Goal: Task Accomplishment & Management: Manage account settings

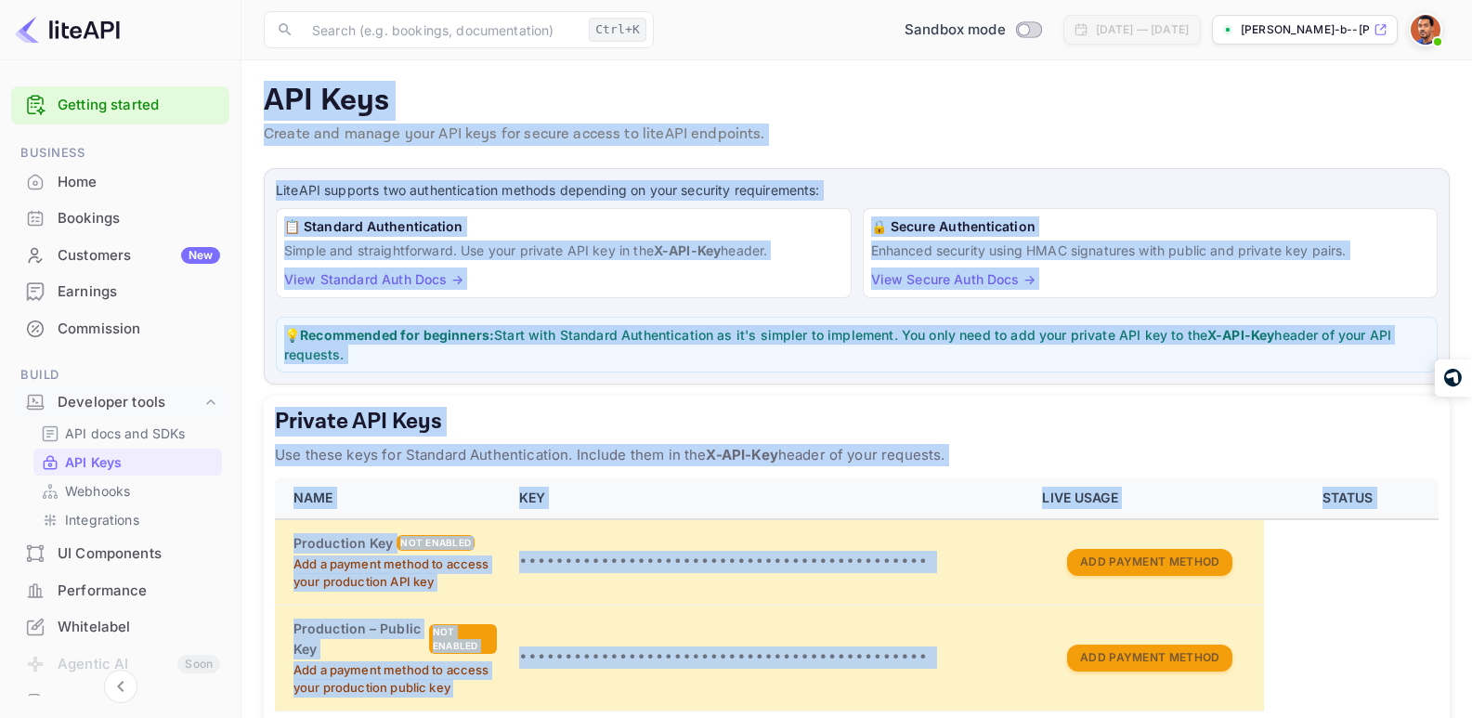
click at [815, 142] on p "Create and manage your API keys for secure access to liteAPI endpoints." at bounding box center [857, 135] width 1186 height 22
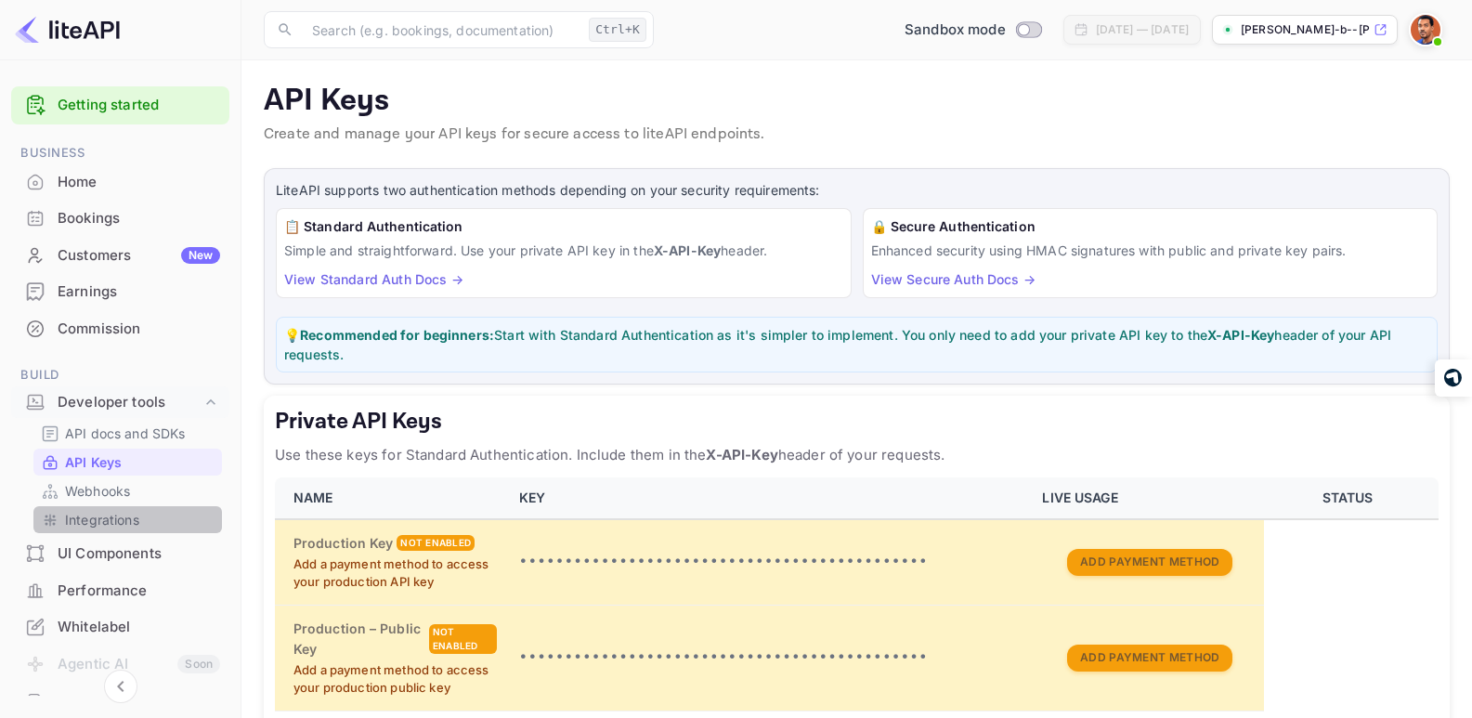
click at [127, 515] on p "Integrations" at bounding box center [102, 520] width 74 height 20
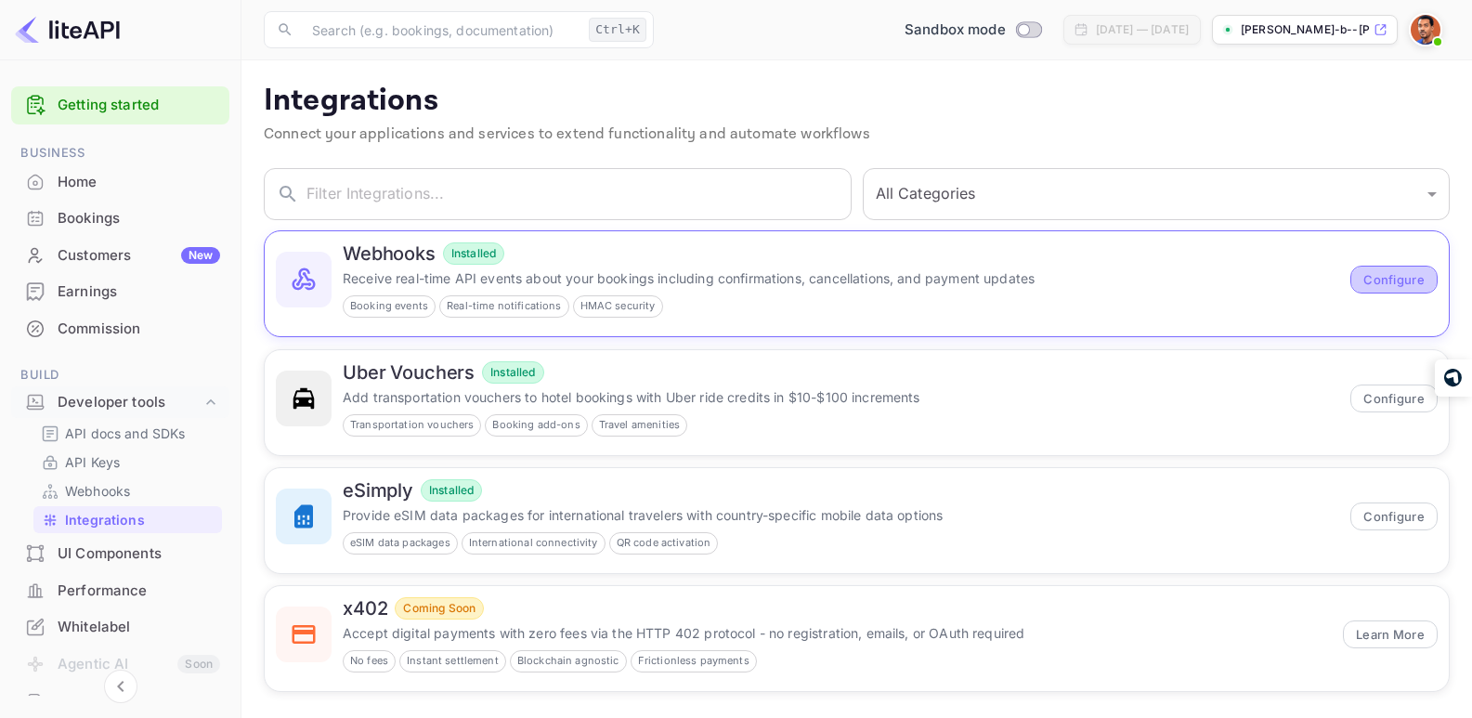
click at [1391, 284] on button "Configure" at bounding box center [1393, 280] width 87 height 28
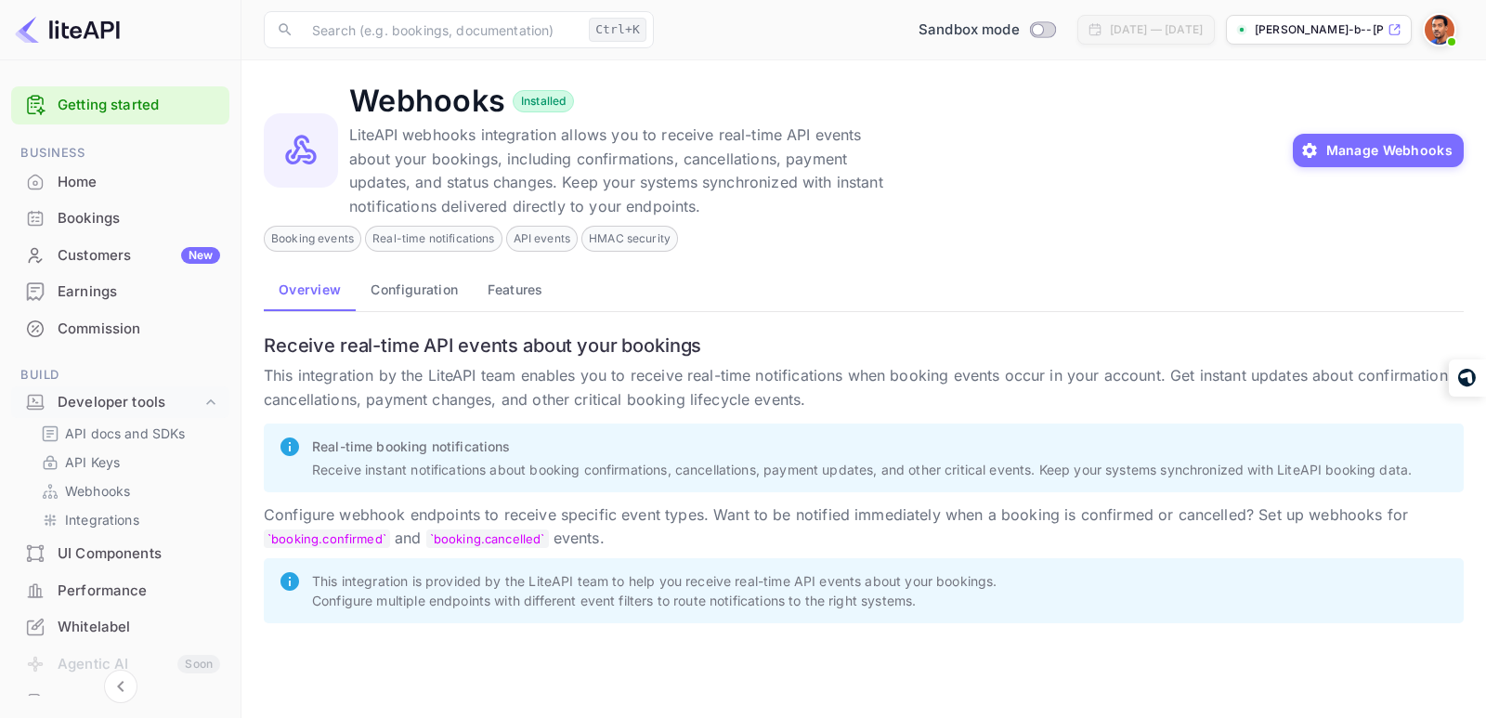
click at [116, 216] on div "Bookings" at bounding box center [139, 218] width 163 height 21
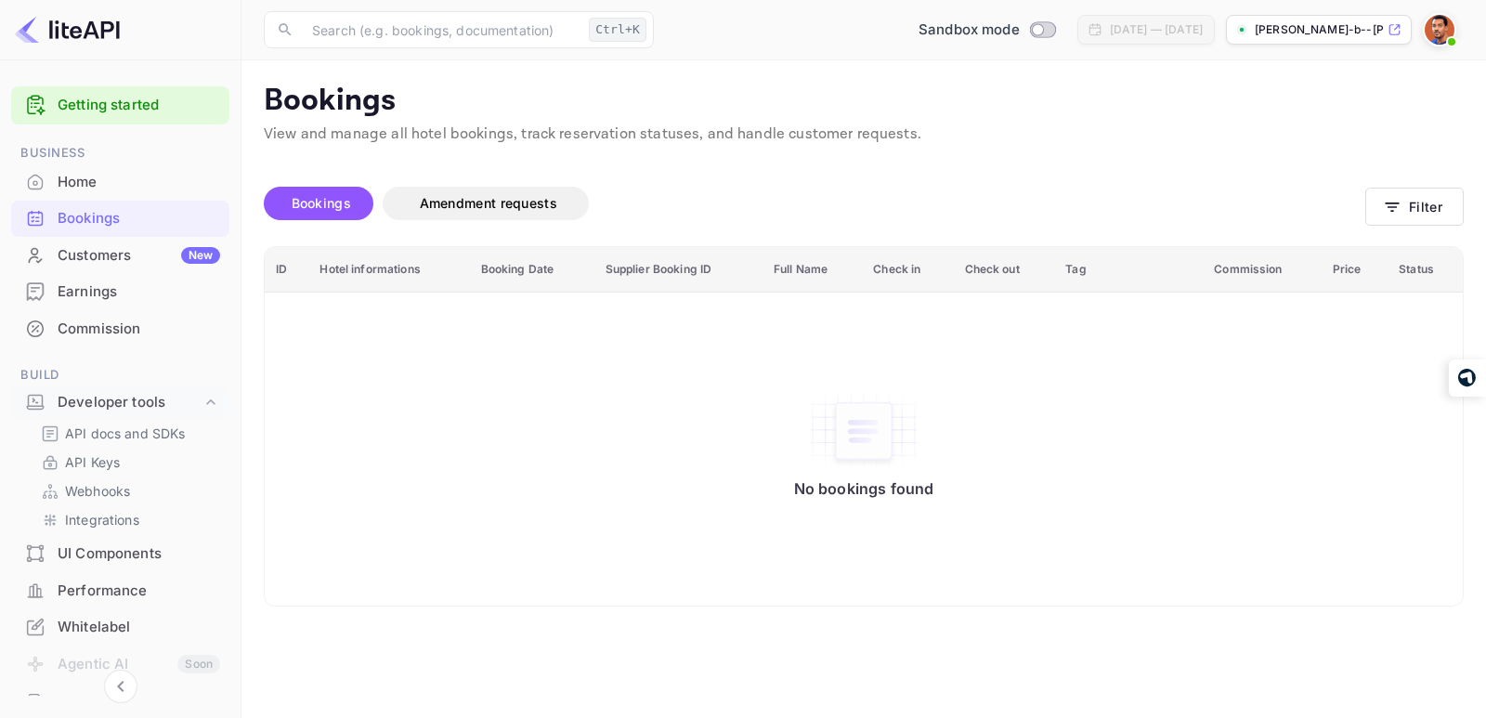
click at [104, 559] on div "UI Components" at bounding box center [139, 553] width 163 height 21
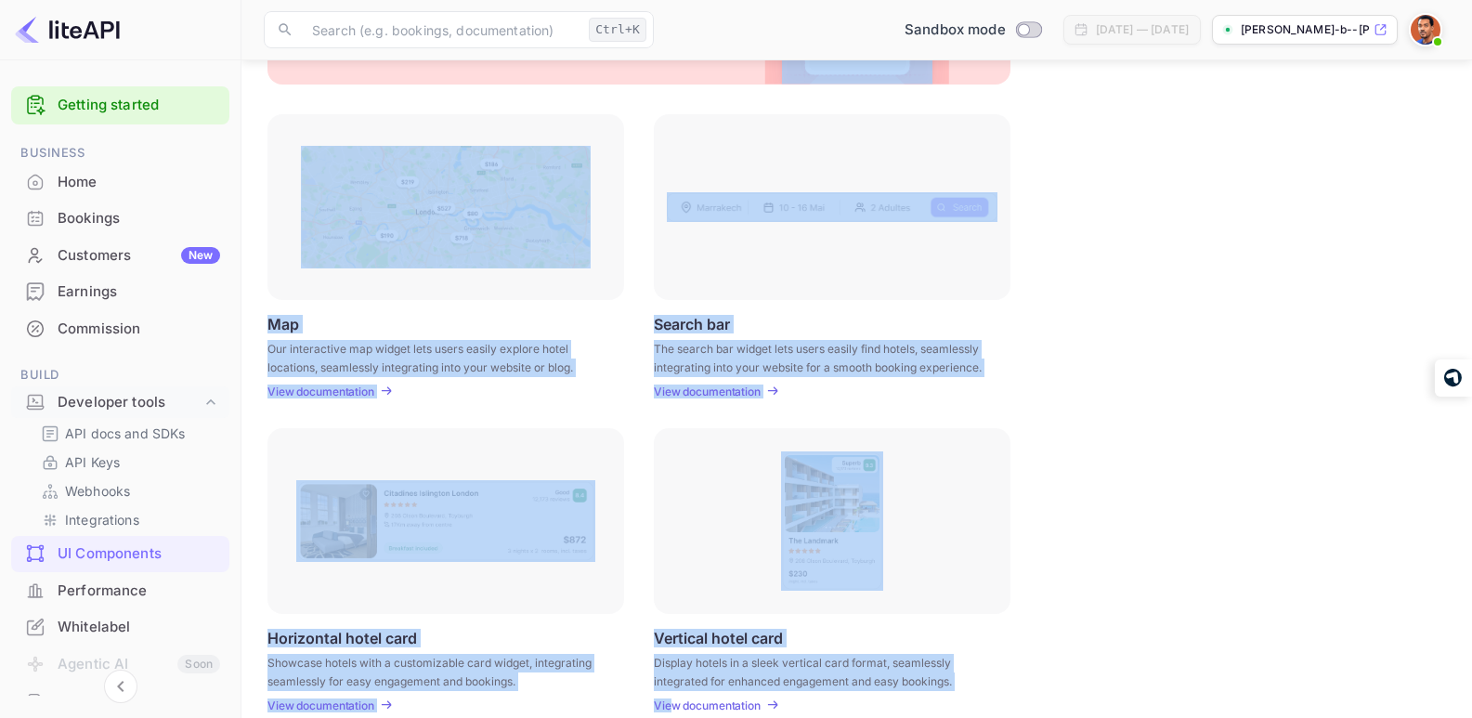
scroll to position [534, 0]
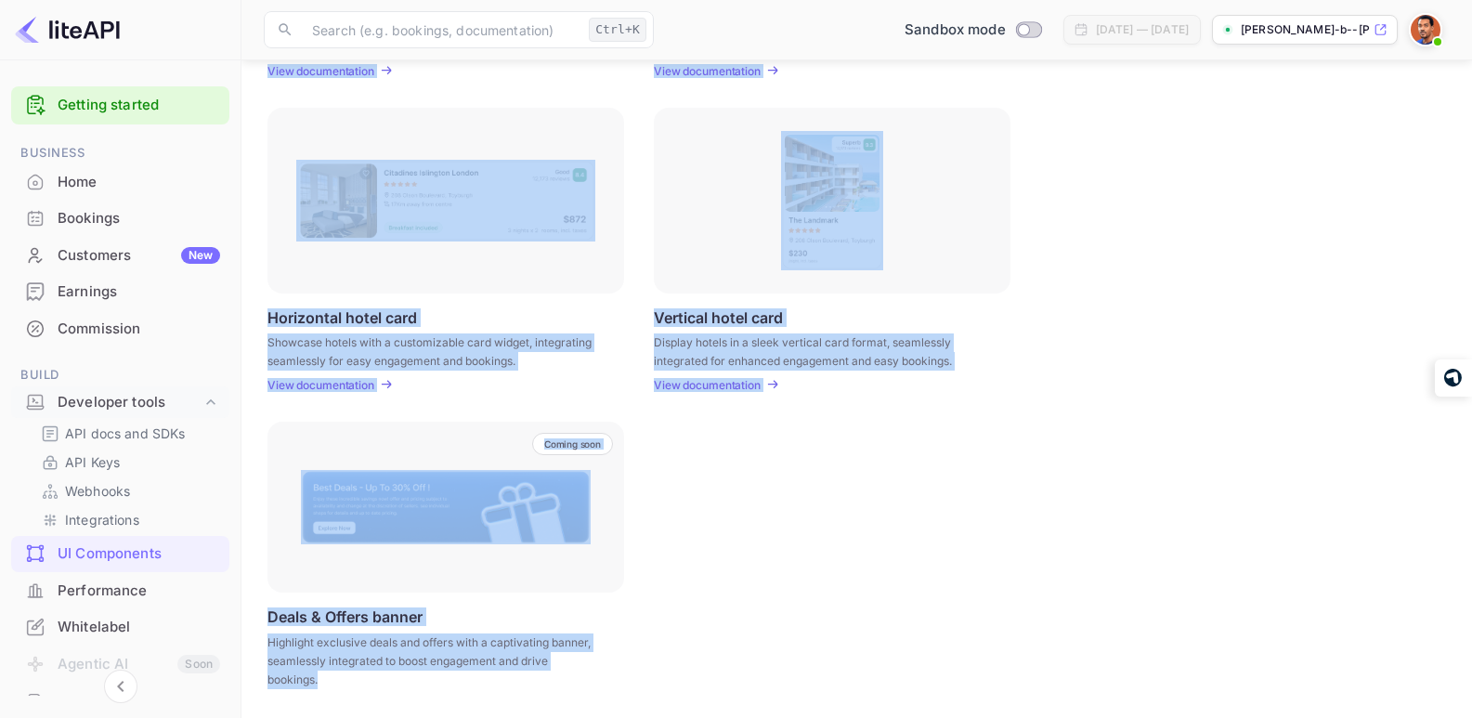
drag, startPoint x: 273, startPoint y: 98, endPoint x: 666, endPoint y: 754, distance: 764.4
click at [666, 717] on html "Getting started Business Home Bookings Customers New Earnings Commission Build …" at bounding box center [736, 92] width 1472 height 1252
copy div "UI Components Embed interactive hotel widgets into your website with customizab…"
click at [1064, 270] on div "Horizontal hotel card Showcase hotels with a customizable card widget, integrat…" at bounding box center [856, 250] width 1179 height 284
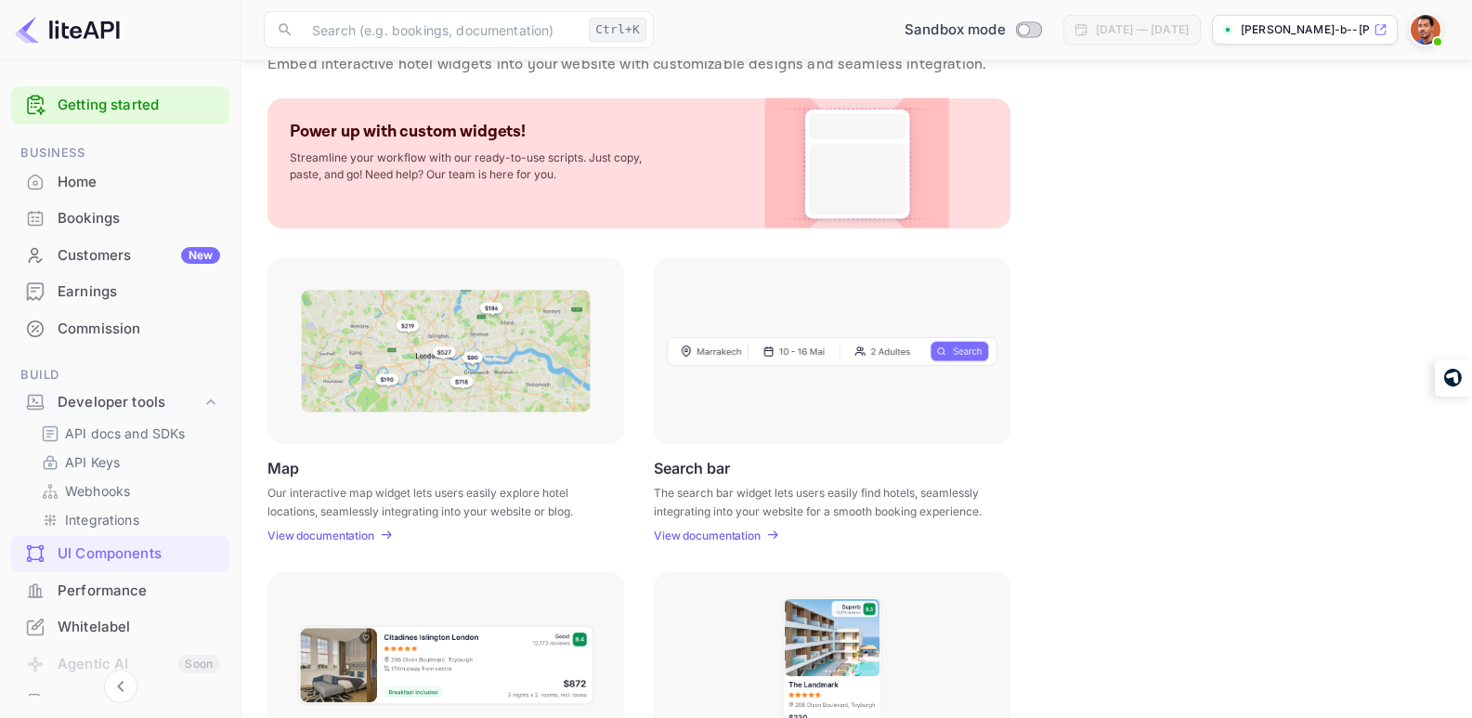
scroll to position [0, 0]
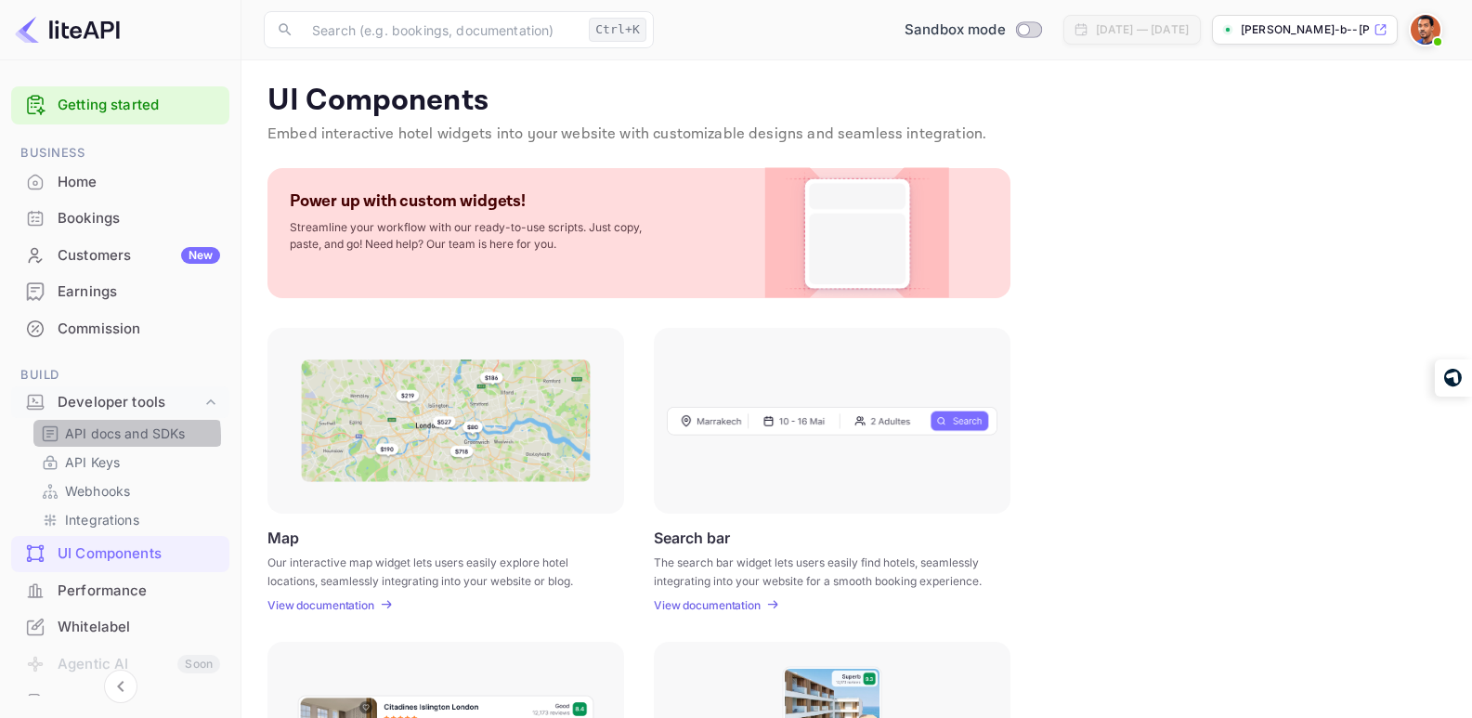
click at [113, 437] on p "API docs and SDKs" at bounding box center [125, 434] width 121 height 20
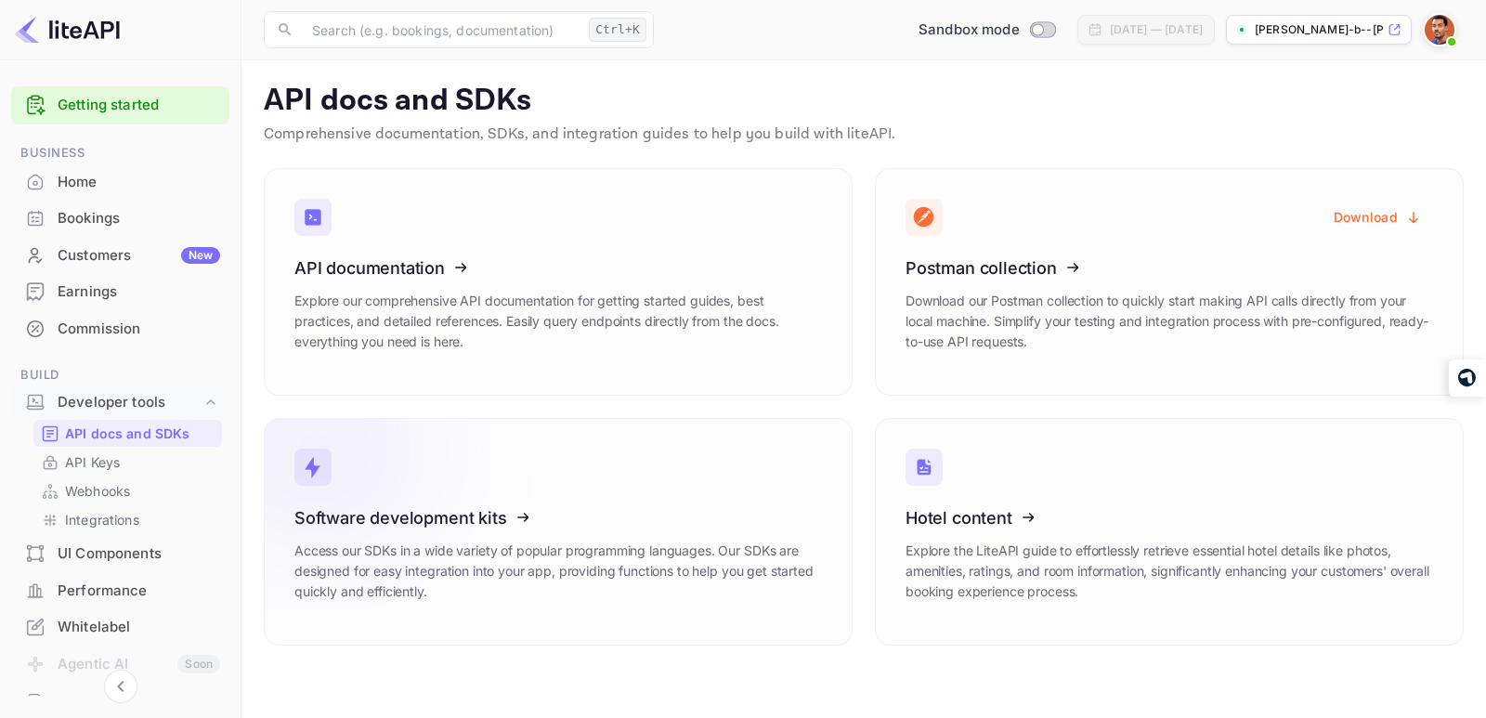
click at [671, 552] on p "Access our SDKs in a wide variety of popular programming languages. Our SDKs ar…" at bounding box center [558, 571] width 528 height 61
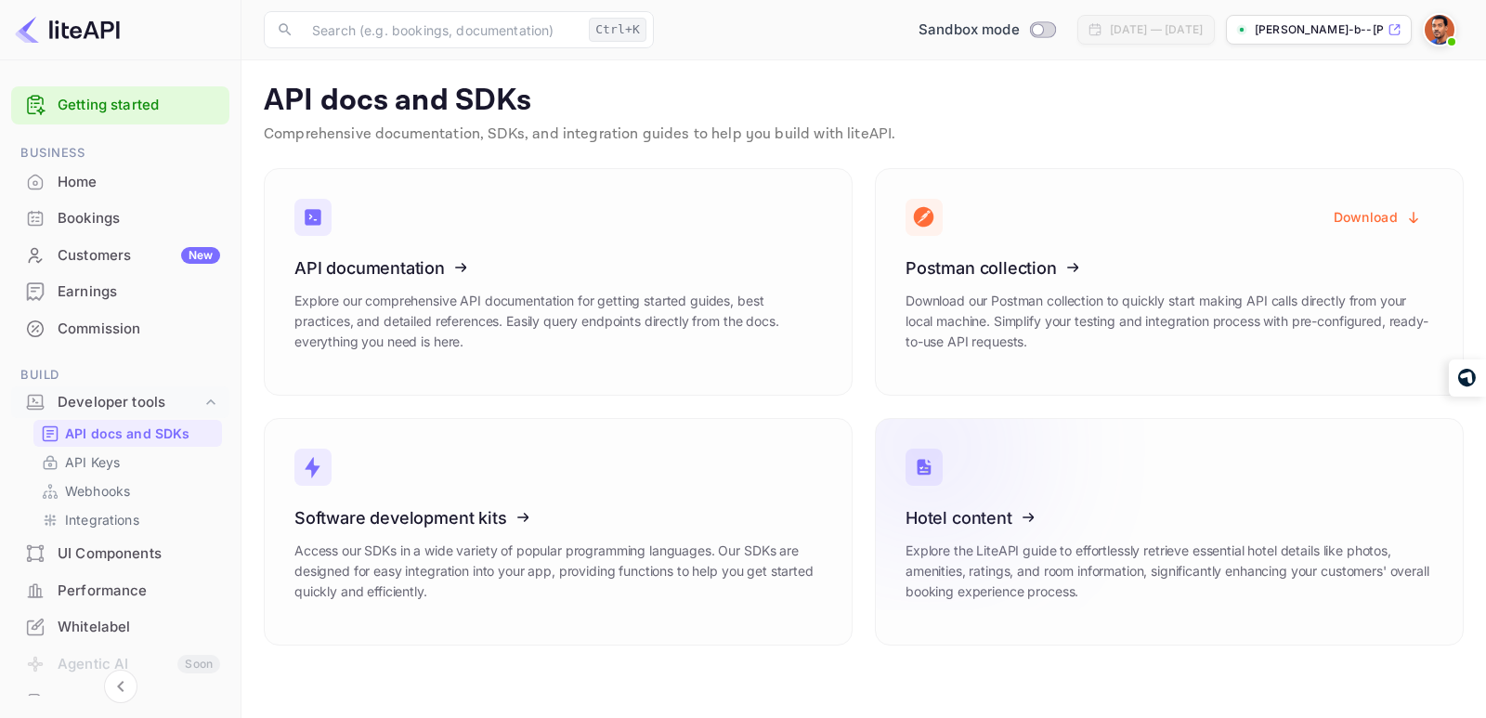
click at [1095, 548] on icon at bounding box center [1020, 514] width 289 height 191
click at [358, 260] on icon at bounding box center [409, 264] width 289 height 191
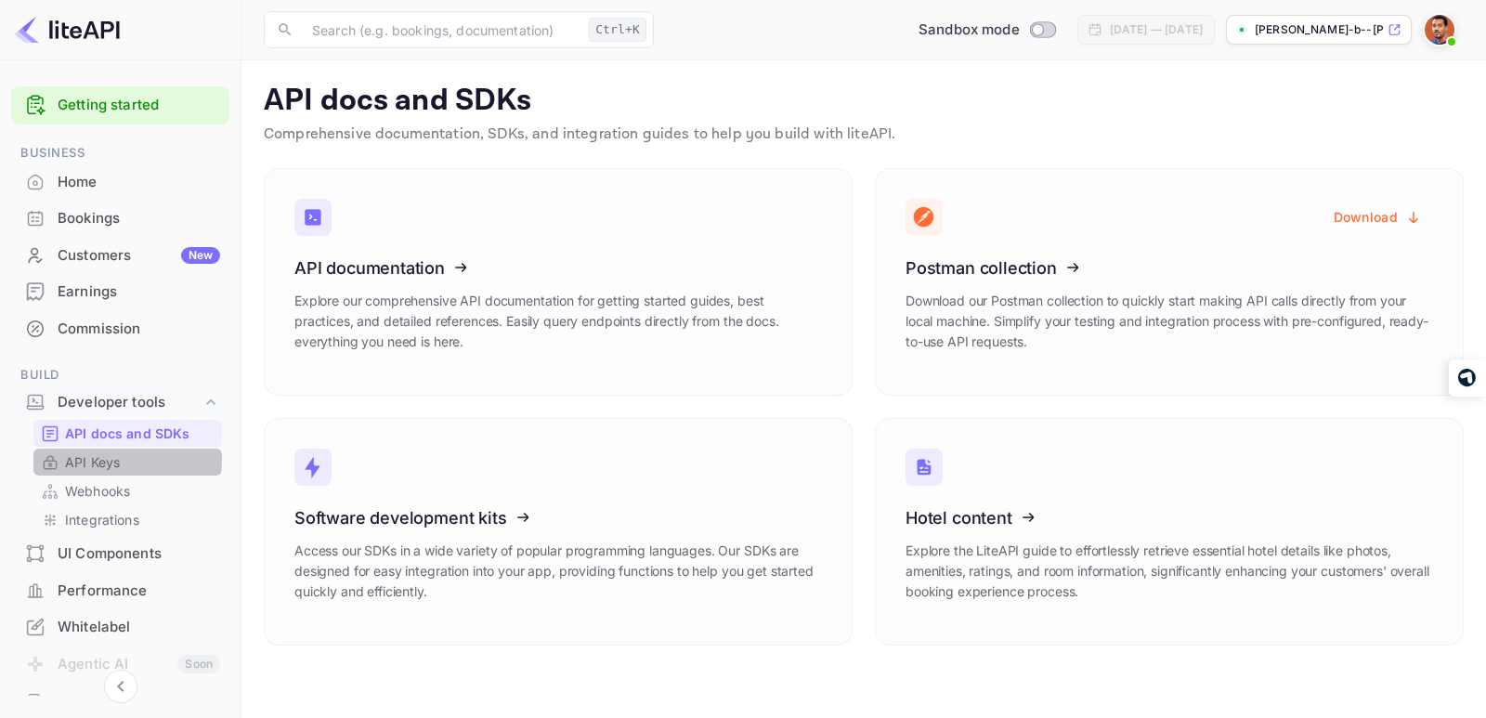
click at [126, 460] on link "API Keys" at bounding box center [128, 462] width 174 height 20
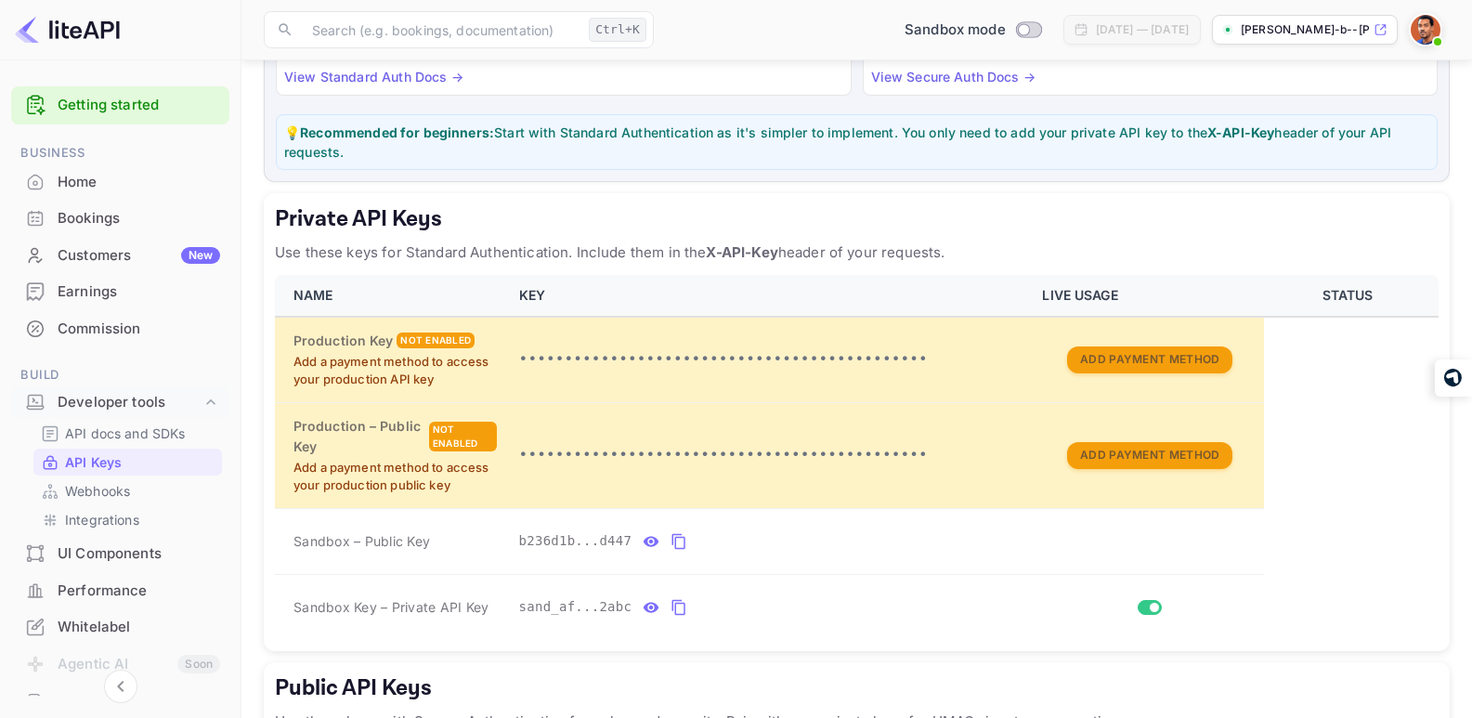
scroll to position [205, 0]
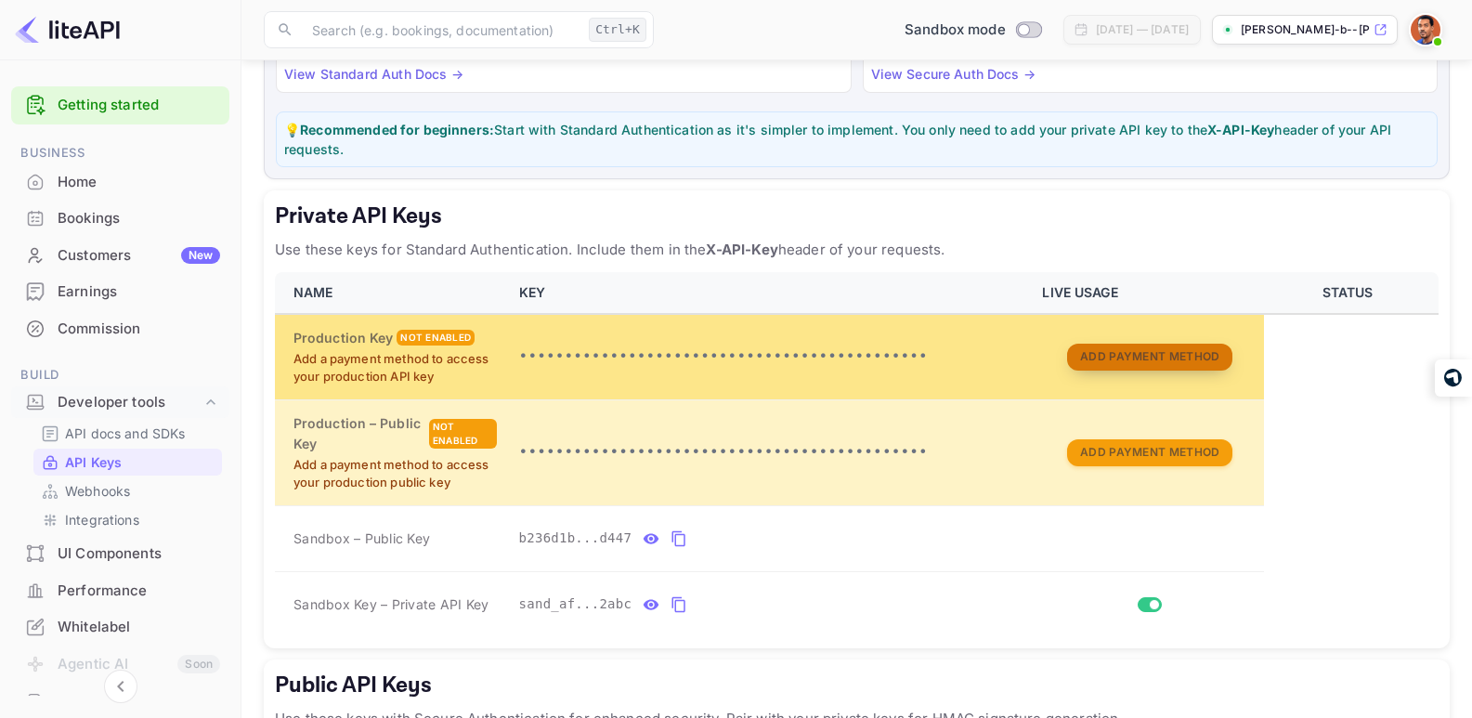
click at [1145, 353] on button "Add Payment Method" at bounding box center [1149, 357] width 165 height 27
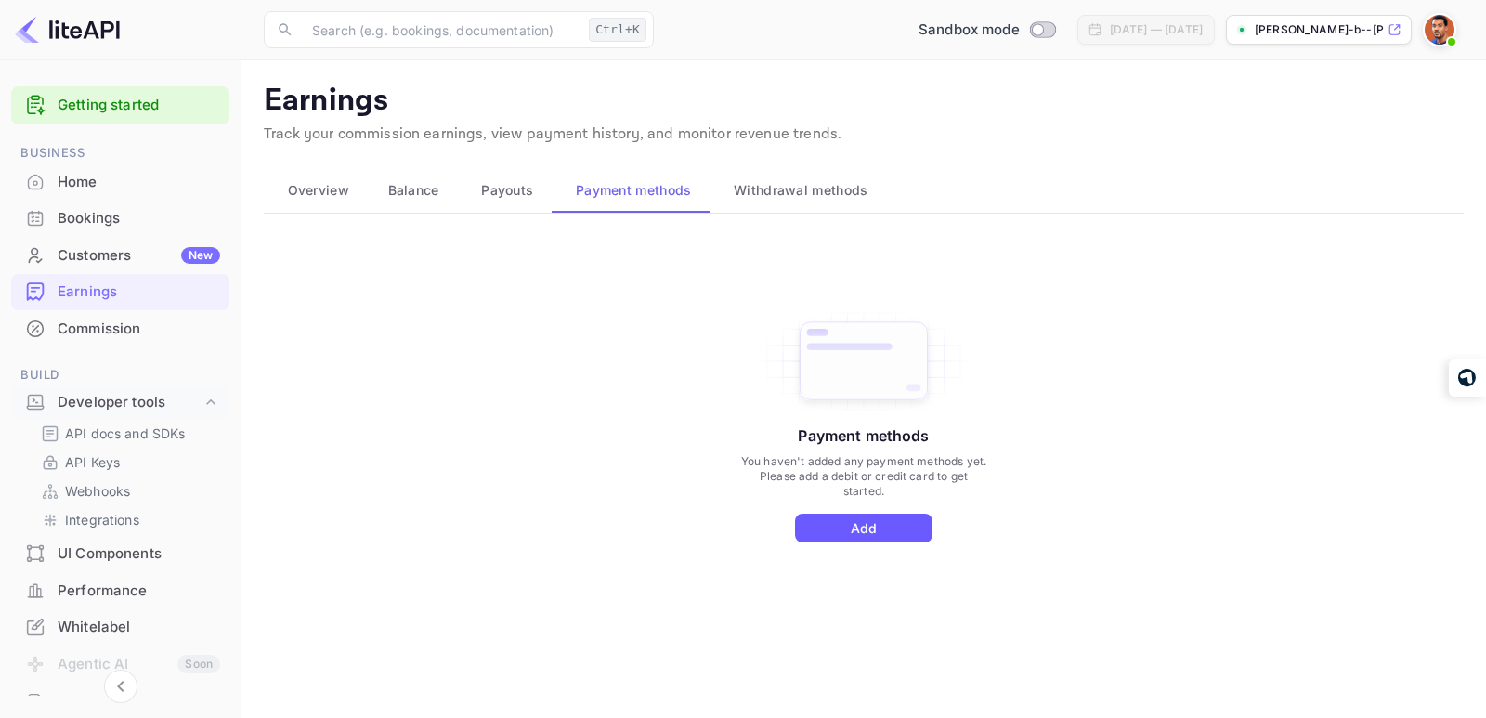
click at [857, 528] on button "Add" at bounding box center [863, 528] width 137 height 29
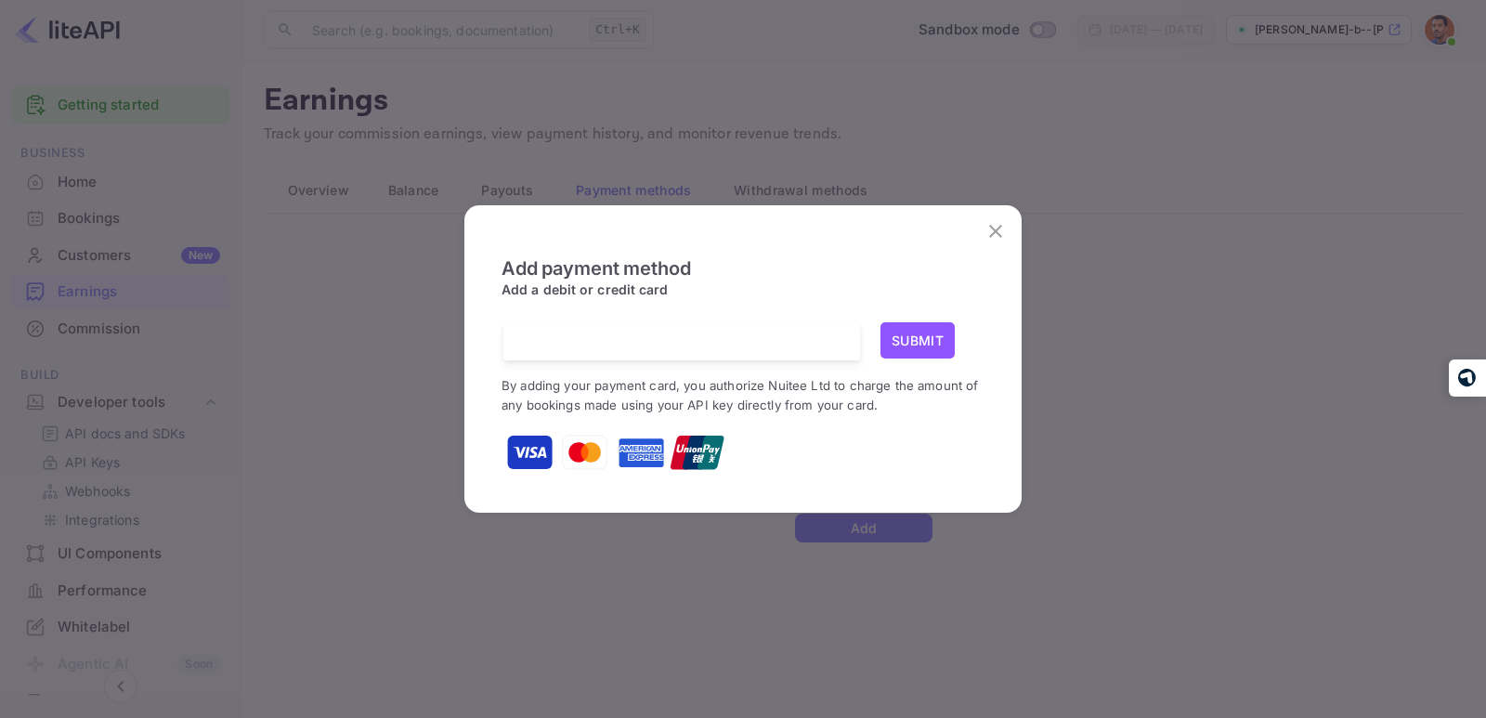
click at [915, 337] on button "Submit" at bounding box center [917, 340] width 74 height 36
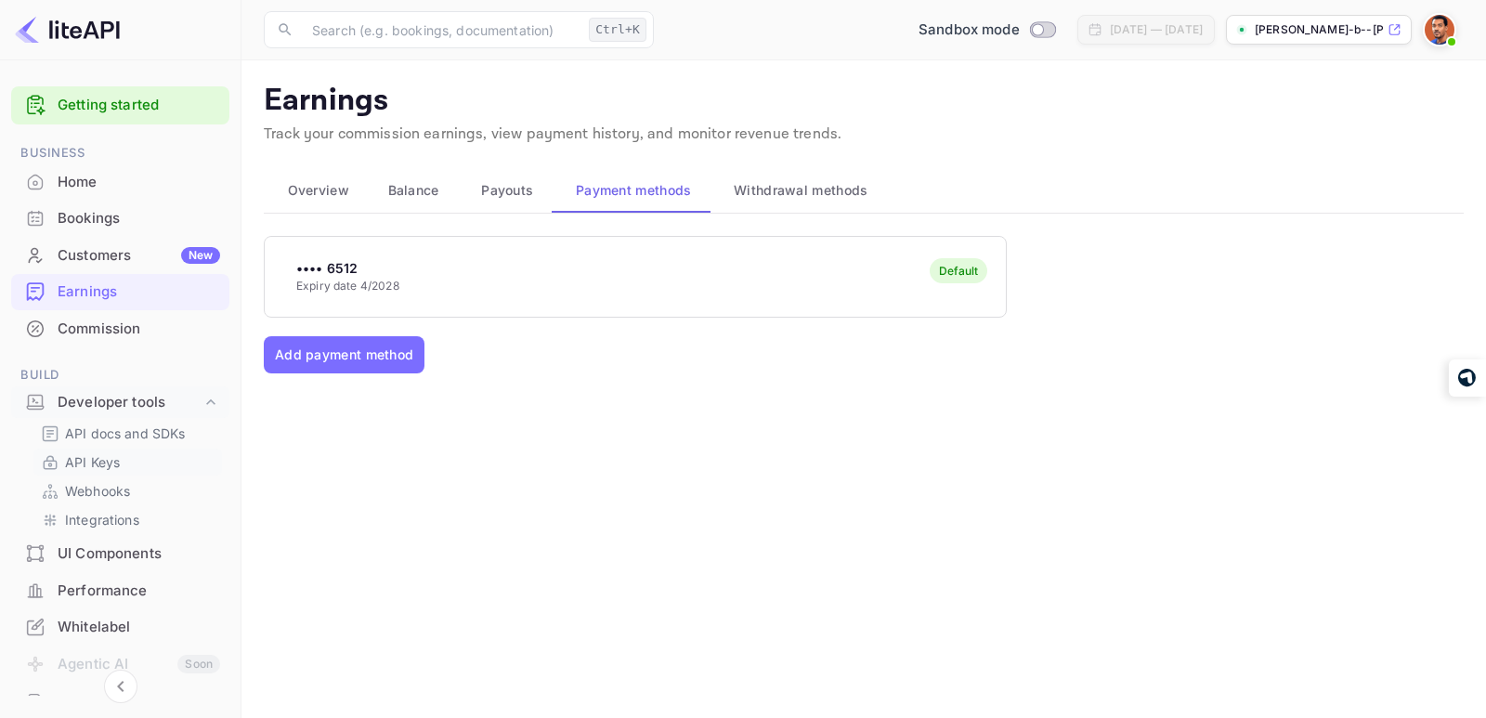
click at [126, 457] on link "API Keys" at bounding box center [128, 462] width 174 height 20
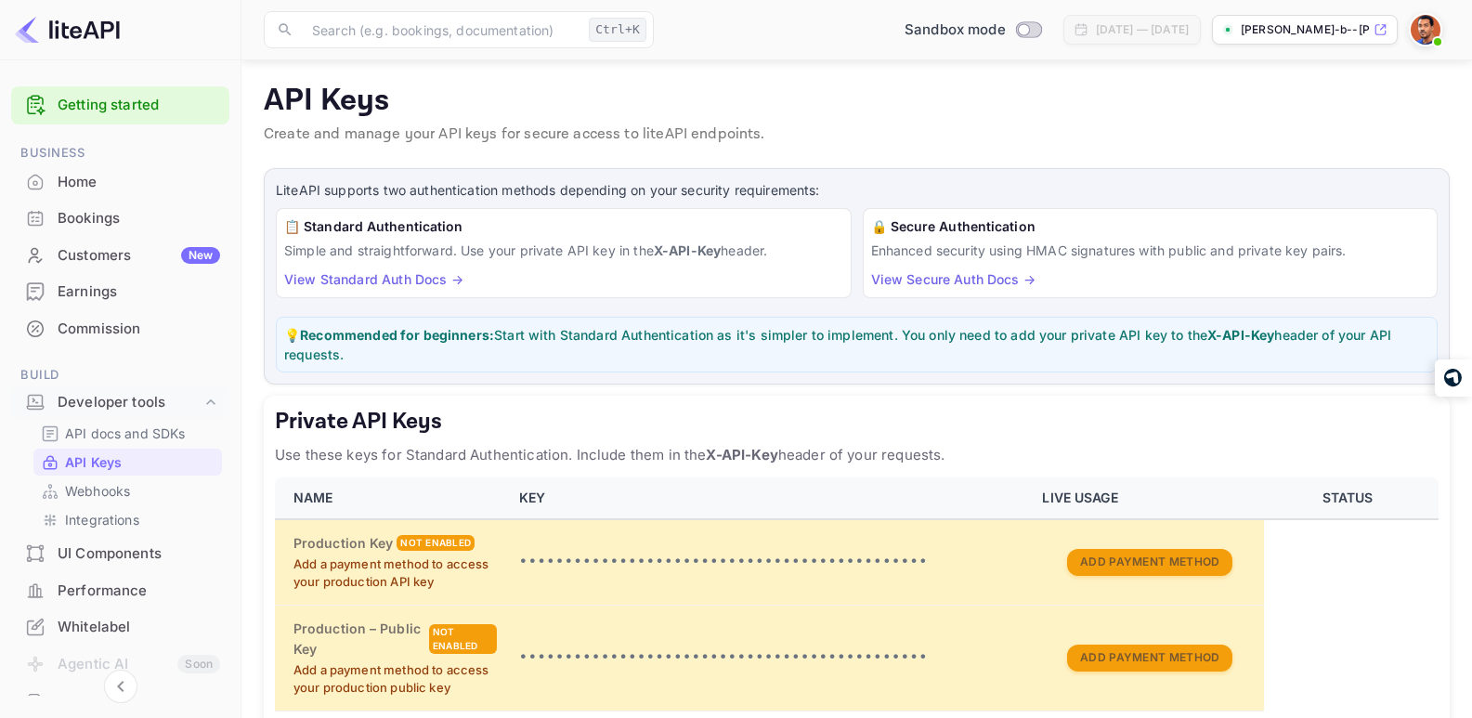
scroll to position [127, 0]
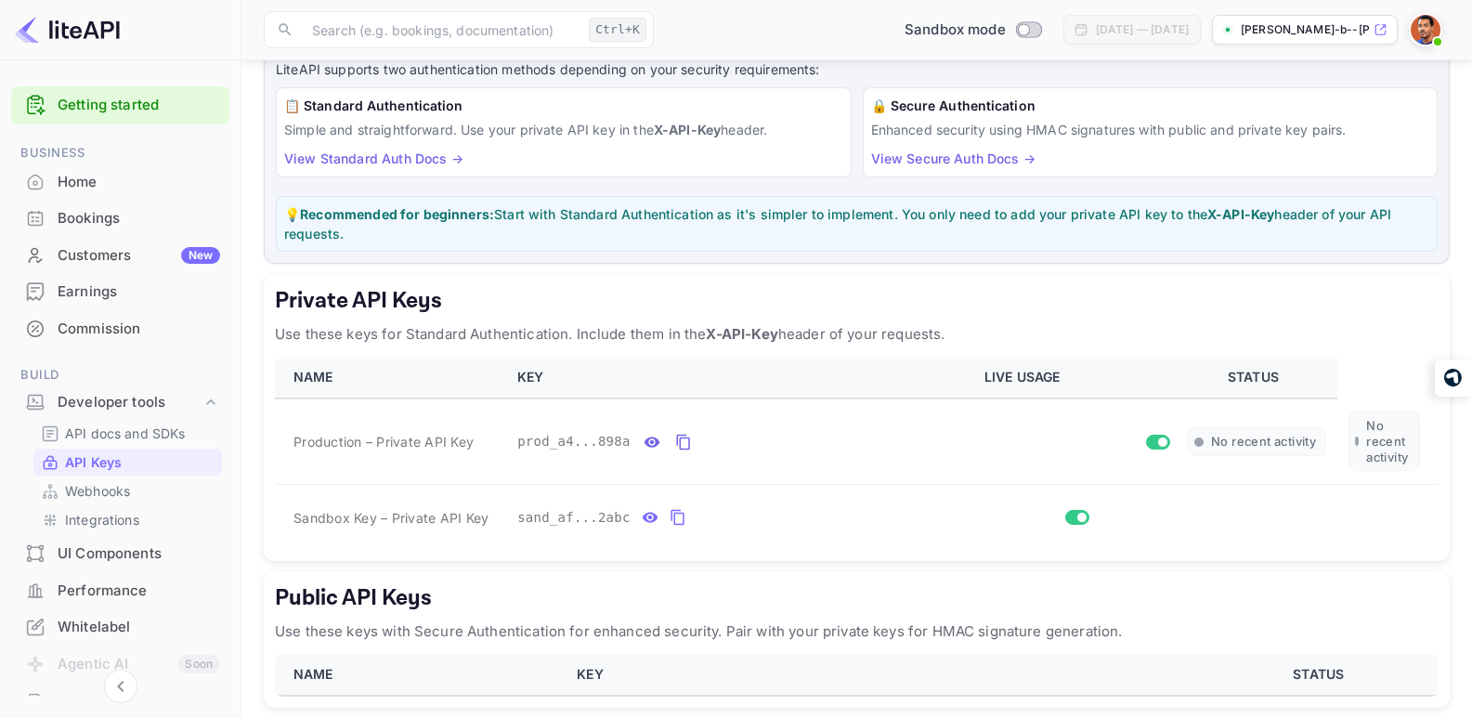
scroll to position [200, 0]
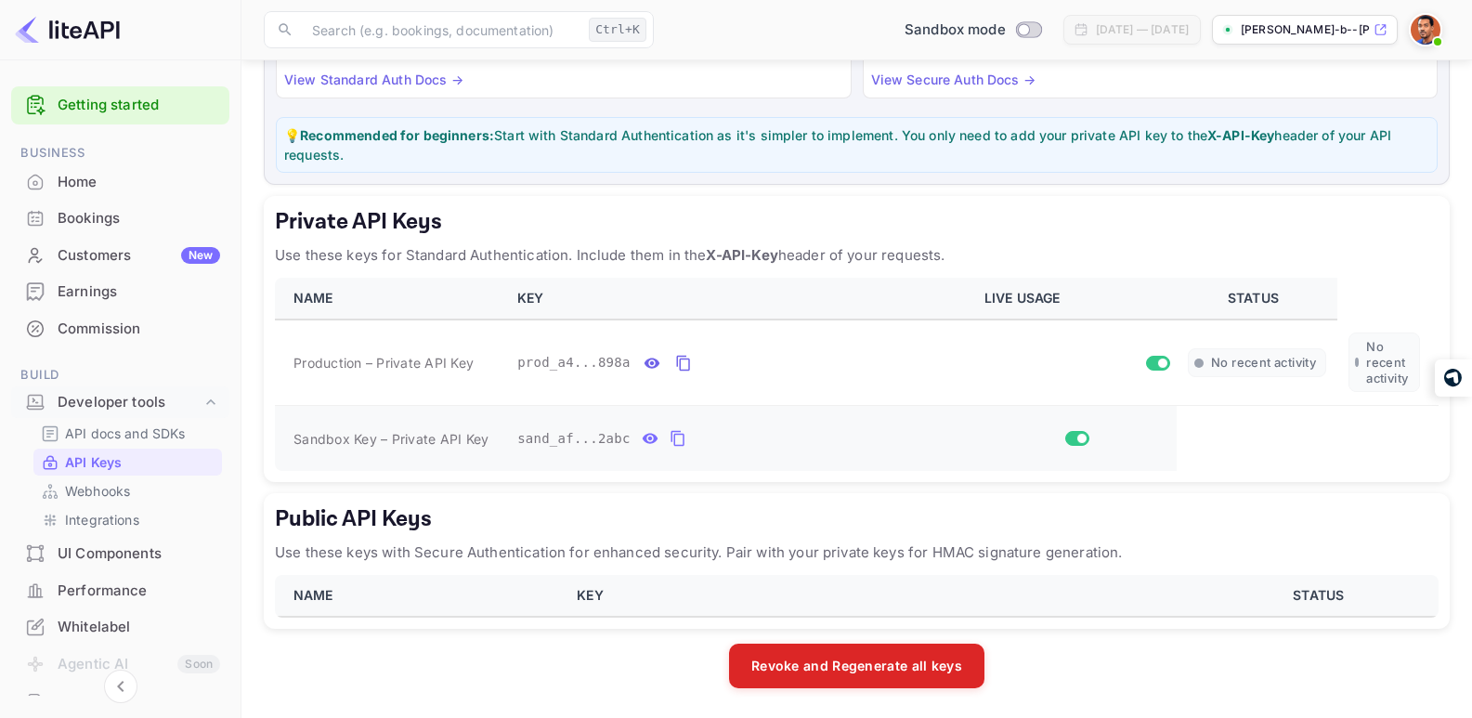
click at [1073, 437] on input "Switch" at bounding box center [1081, 438] width 33 height 11
checkbox input "false"
click at [680, 360] on icon "private api keys table" at bounding box center [682, 363] width 13 height 16
